Goal: Navigation & Orientation: Find specific page/section

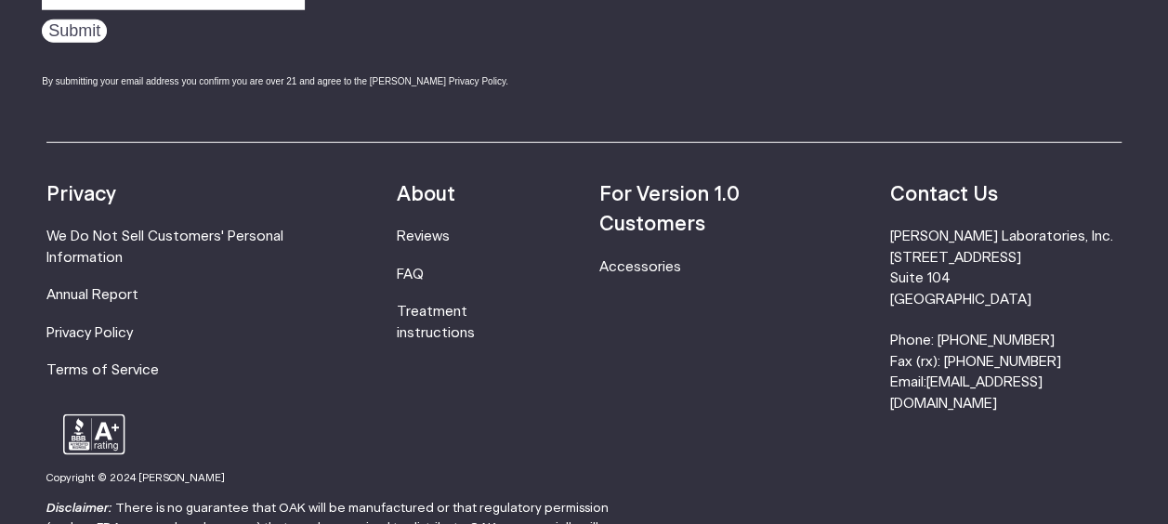
scroll to position [5991, 0]
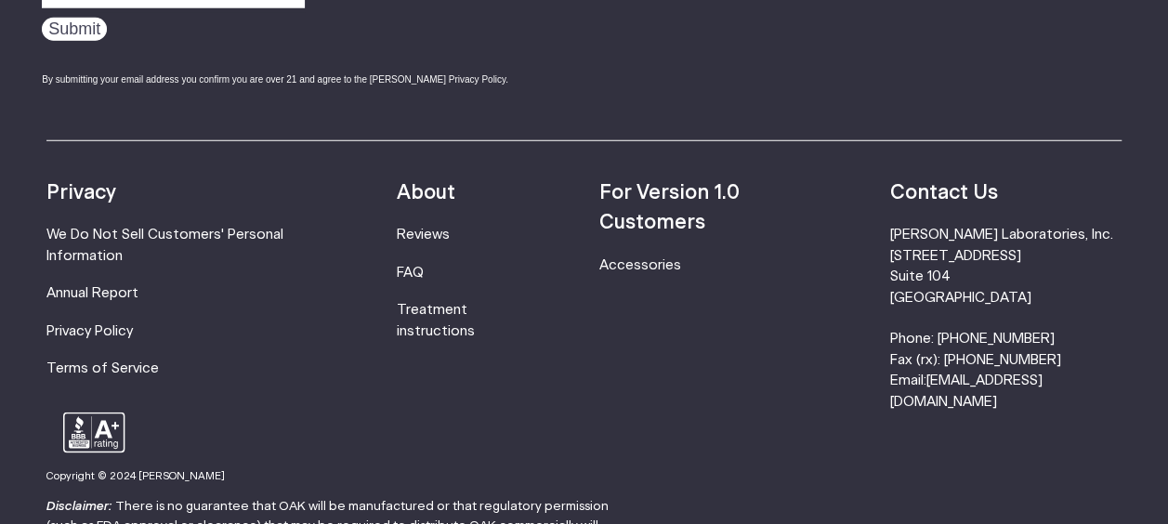
click at [640, 183] on strong "For Version 1.0 Customers" at bounding box center [668, 207] width 139 height 49
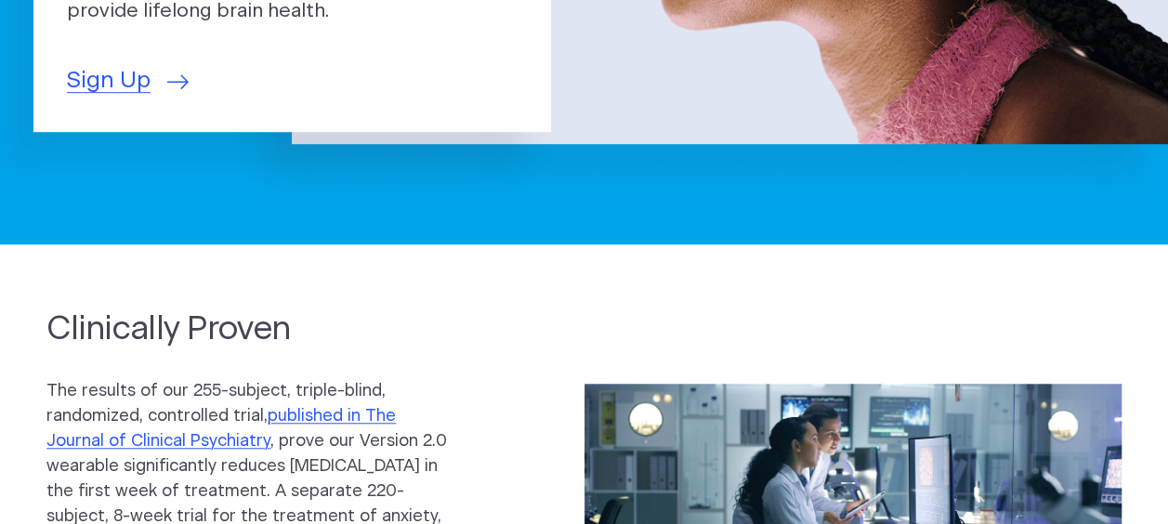
scroll to position [0, 0]
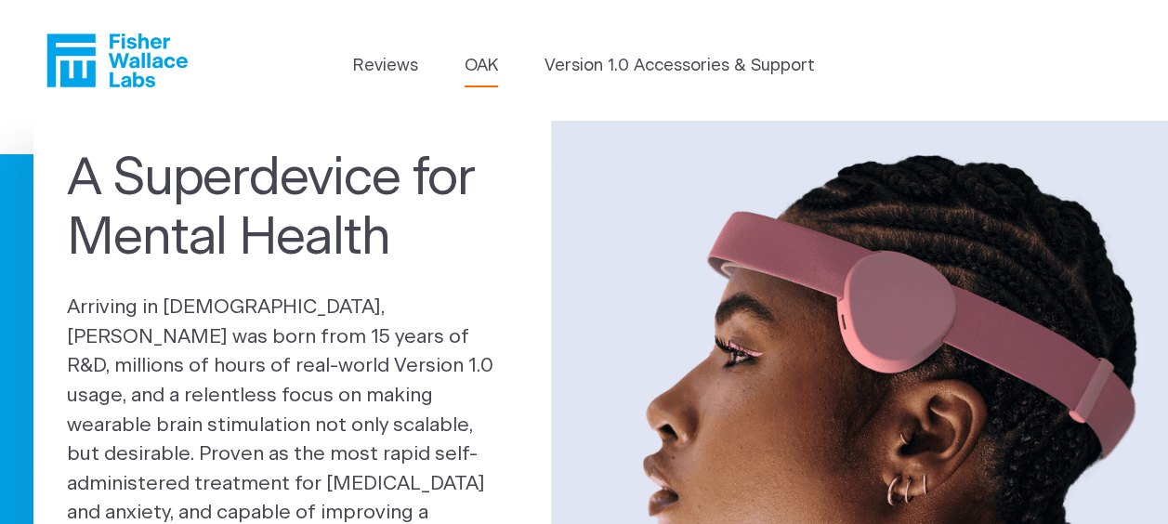
click at [486, 63] on link "OAK" at bounding box center [481, 66] width 33 height 25
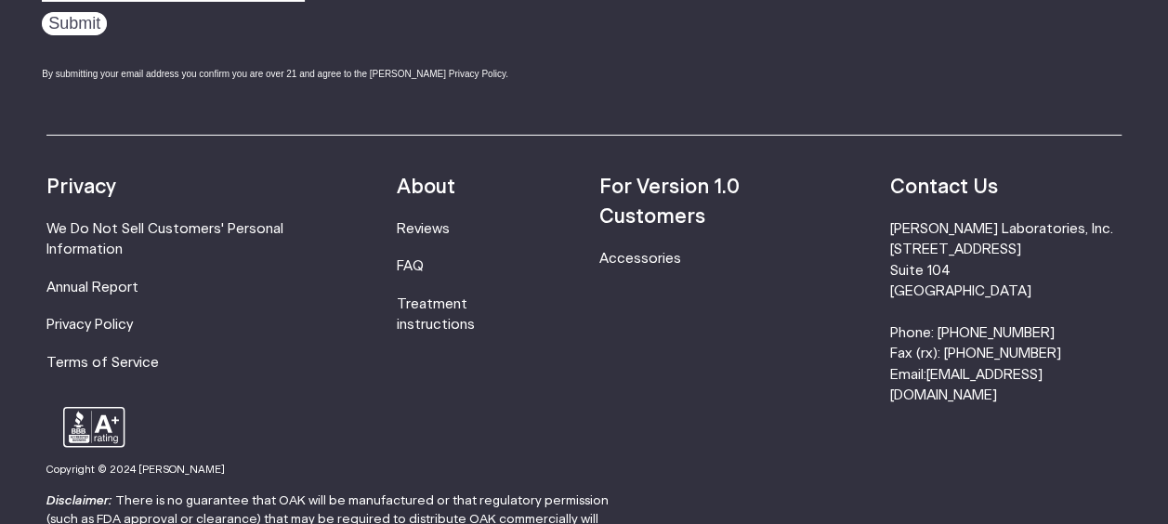
scroll to position [3231, 0]
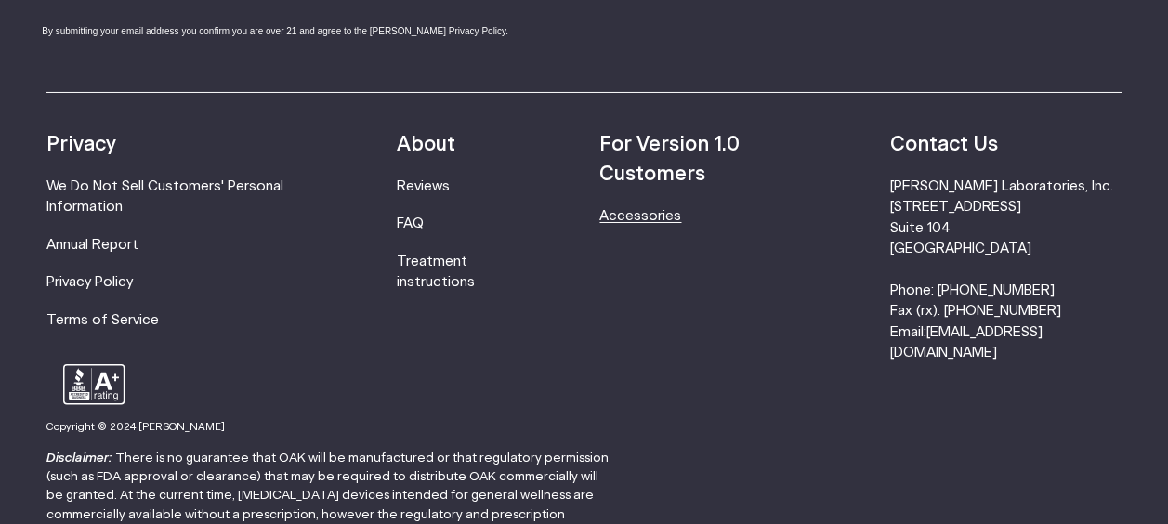
click at [642, 218] on link "Accessories" at bounding box center [640, 216] width 82 height 14
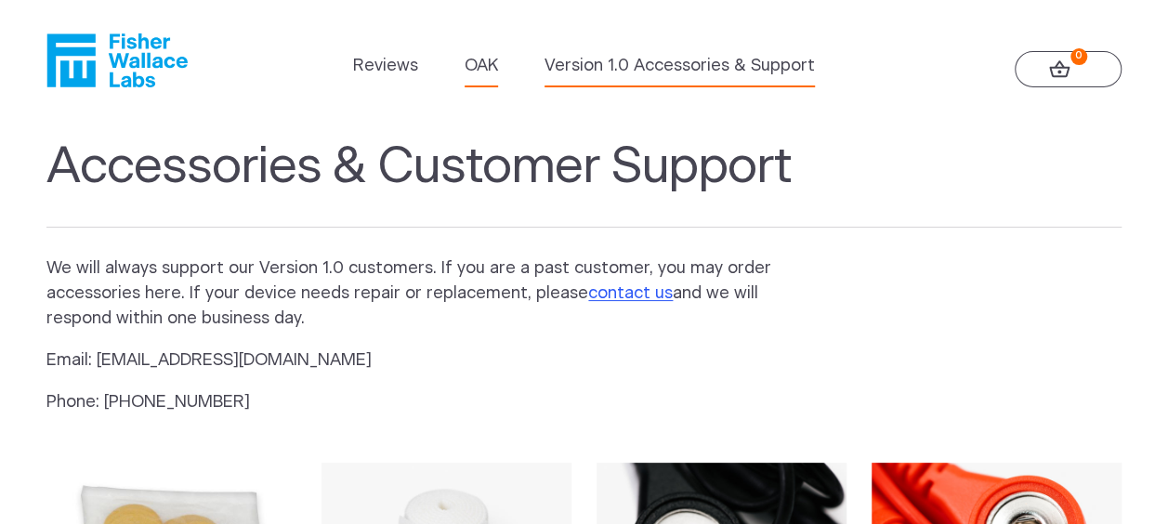
click at [485, 64] on link "OAK" at bounding box center [481, 66] width 33 height 25
